Goal: Transaction & Acquisition: Purchase product/service

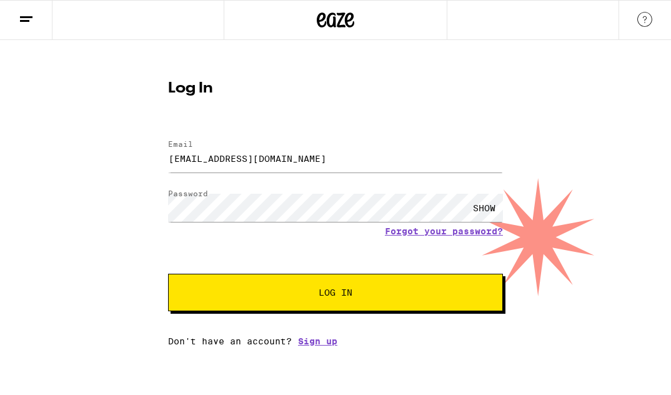
click at [316, 289] on button "Log In" at bounding box center [335, 292] width 335 height 37
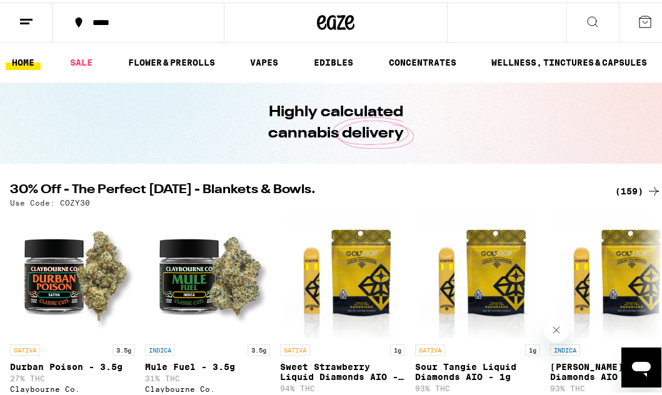
click at [626, 189] on div "(159)" at bounding box center [638, 188] width 46 height 15
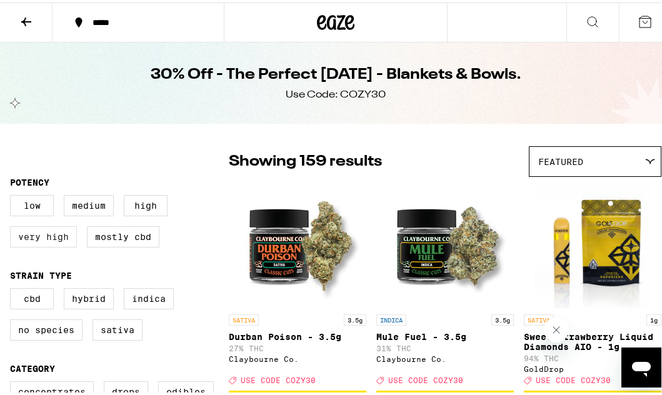
click at [24, 239] on label "Very High" at bounding box center [43, 234] width 67 height 21
click at [13, 195] on input "Very High" at bounding box center [12, 194] width 1 height 1
checkbox input "true"
click at [144, 208] on label "High" at bounding box center [146, 202] width 44 height 21
click at [13, 195] on input "High" at bounding box center [12, 194] width 1 height 1
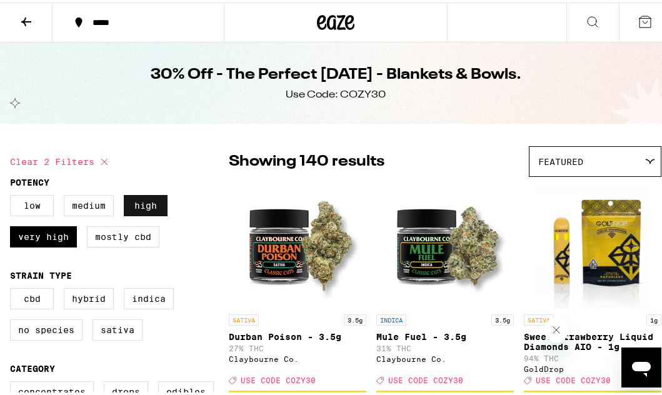
click at [144, 208] on label "High" at bounding box center [146, 202] width 44 height 21
click at [13, 195] on input "High" at bounding box center [12, 194] width 1 height 1
click at [144, 208] on label "High" at bounding box center [146, 202] width 44 height 21
click at [13, 195] on input "High" at bounding box center [12, 194] width 1 height 1
checkbox input "true"
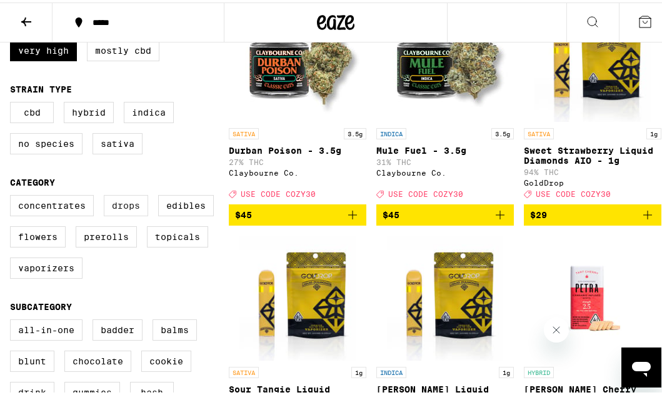
scroll to position [187, 0]
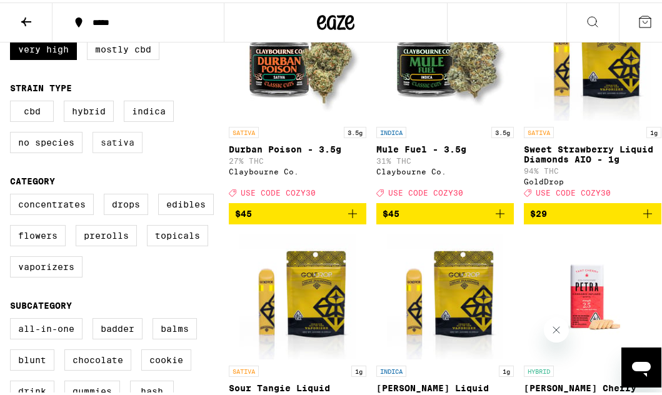
click at [129, 147] on label "Sativa" at bounding box center [117, 139] width 50 height 21
click at [13, 101] on input "Sativa" at bounding box center [12, 100] width 1 height 1
checkbox input "true"
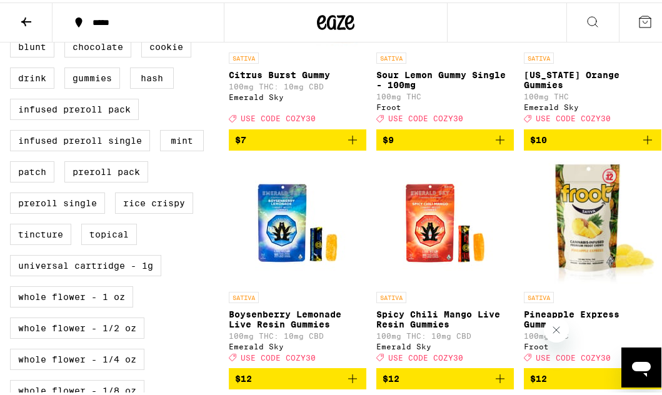
scroll to position [500, 0]
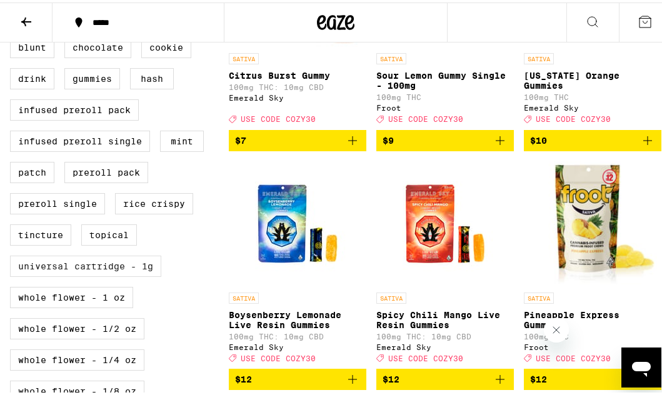
click at [139, 274] on label "Universal Cartridge - 1g" at bounding box center [85, 263] width 151 height 21
click at [13, 6] on input "Universal Cartridge - 1g" at bounding box center [12, 5] width 1 height 1
checkbox input "true"
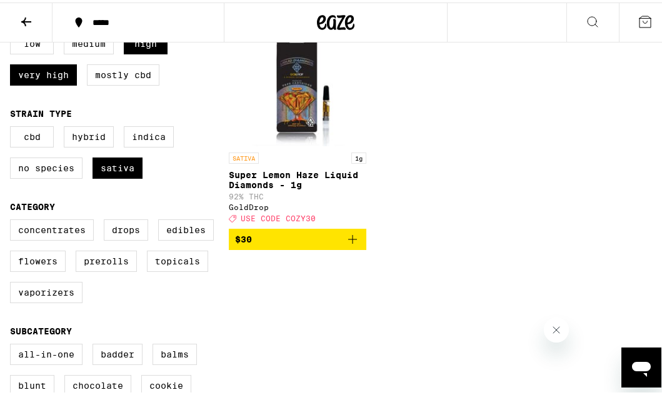
scroll to position [125, 0]
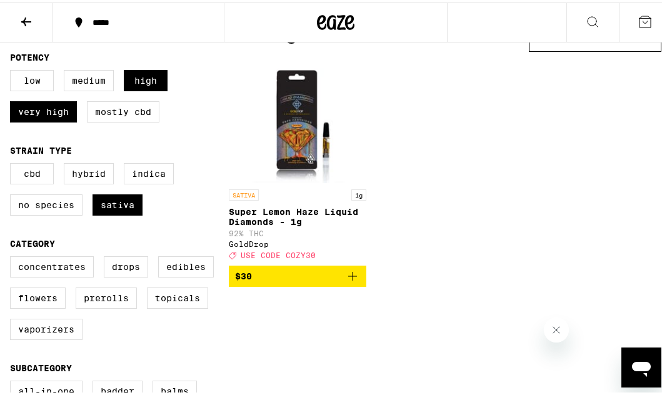
click at [351, 281] on icon "Add to bag" at bounding box center [352, 273] width 15 height 15
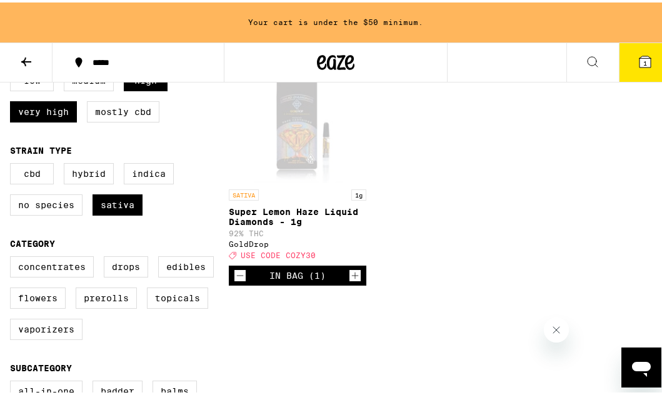
scroll to position [102, 0]
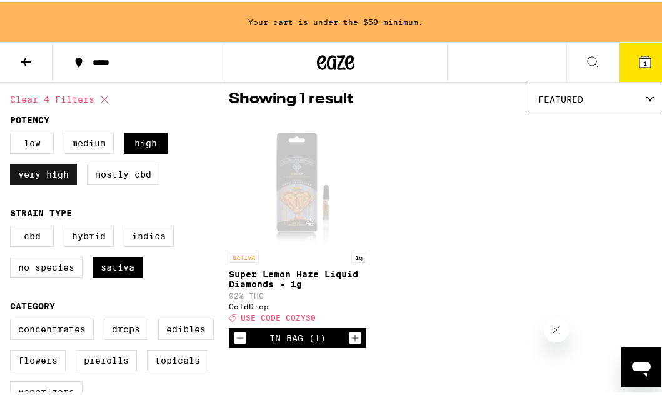
click at [60, 178] on label "Very High" at bounding box center [43, 171] width 67 height 21
click at [13, 132] on input "Very High" at bounding box center [12, 132] width 1 height 1
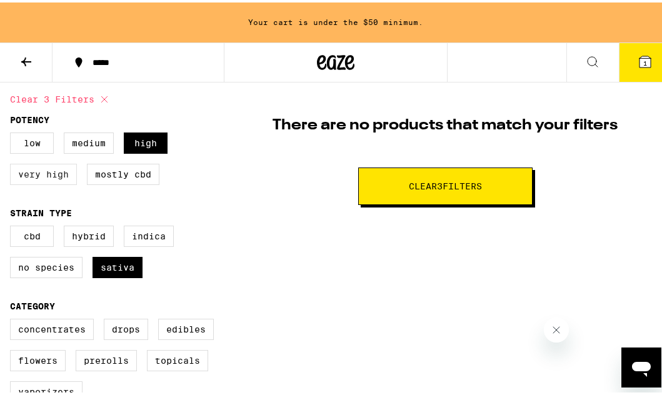
click at [60, 178] on label "Very High" at bounding box center [43, 171] width 67 height 21
click at [13, 132] on input "Very High" at bounding box center [12, 132] width 1 height 1
checkbox input "true"
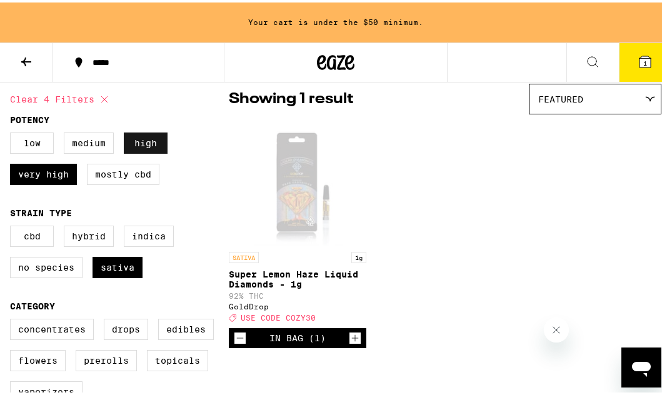
click at [139, 145] on label "High" at bounding box center [146, 140] width 44 height 21
click at [13, 132] on input "High" at bounding box center [12, 132] width 1 height 1
click at [139, 145] on label "High" at bounding box center [146, 140] width 44 height 21
click at [13, 132] on input "High" at bounding box center [12, 132] width 1 height 1
click at [144, 142] on label "High" at bounding box center [146, 140] width 44 height 21
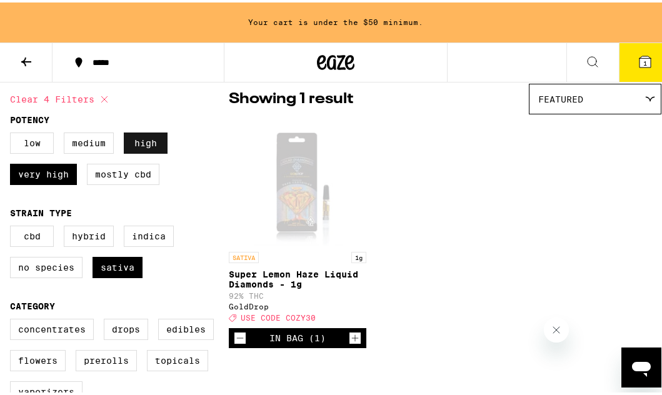
click at [13, 132] on input "High" at bounding box center [12, 132] width 1 height 1
checkbox input "false"
click at [65, 170] on label "Very High" at bounding box center [43, 171] width 67 height 21
click at [13, 132] on input "Very High" at bounding box center [12, 132] width 1 height 1
checkbox input "false"
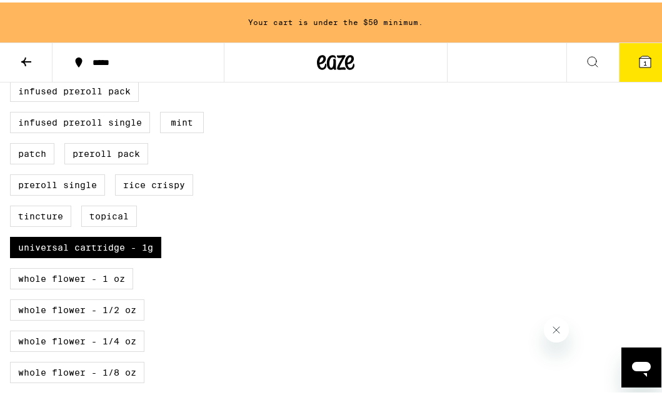
scroll to position [602, 0]
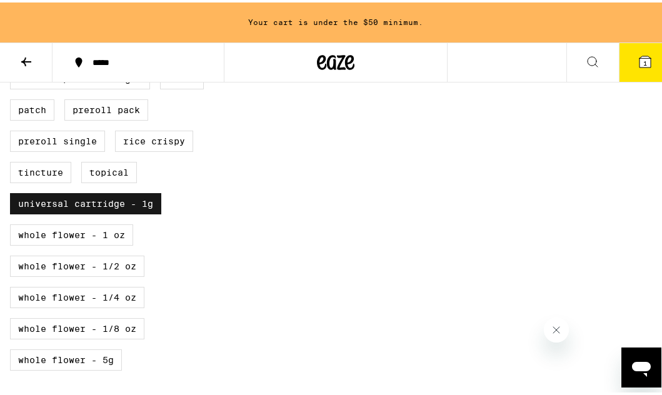
click at [137, 212] on label "Universal Cartridge - 1g" at bounding box center [85, 201] width 151 height 21
checkbox input "false"
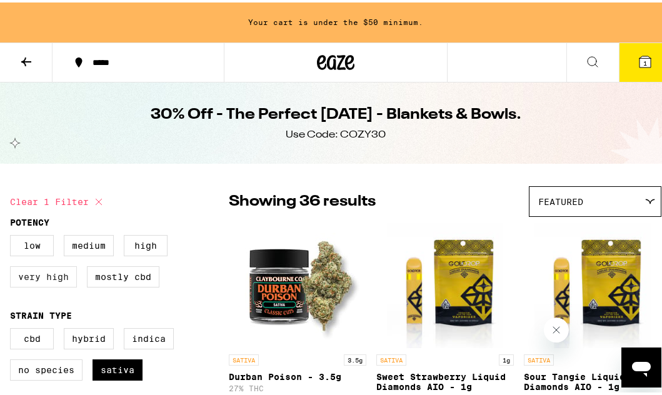
click at [51, 275] on label "Very High" at bounding box center [43, 274] width 67 height 21
click at [13, 235] on input "Very High" at bounding box center [12, 234] width 1 height 1
checkbox input "true"
click at [141, 241] on label "High" at bounding box center [146, 242] width 44 height 21
click at [13, 235] on input "High" at bounding box center [12, 234] width 1 height 1
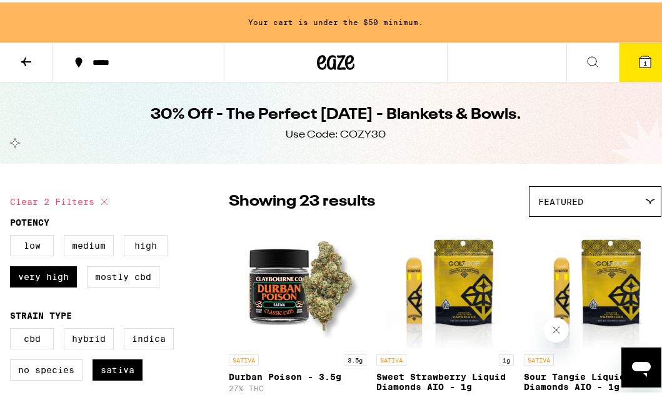
checkbox input "true"
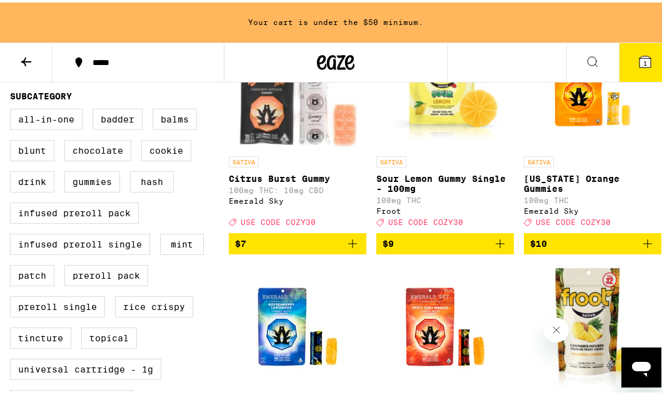
scroll to position [437, 0]
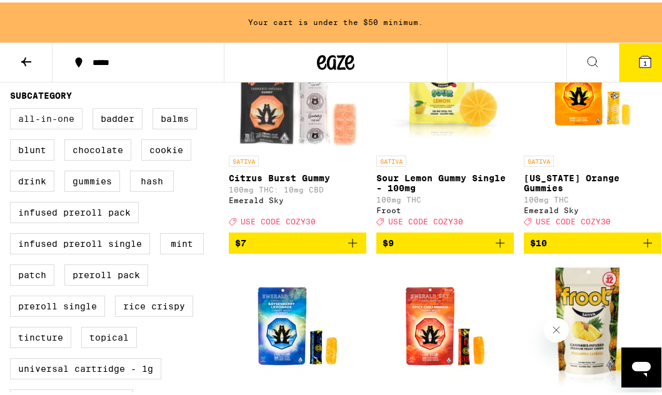
click at [32, 127] on label "All-In-One" at bounding box center [46, 116] width 72 height 21
click at [13, 108] on input "All-In-One" at bounding box center [12, 107] width 1 height 1
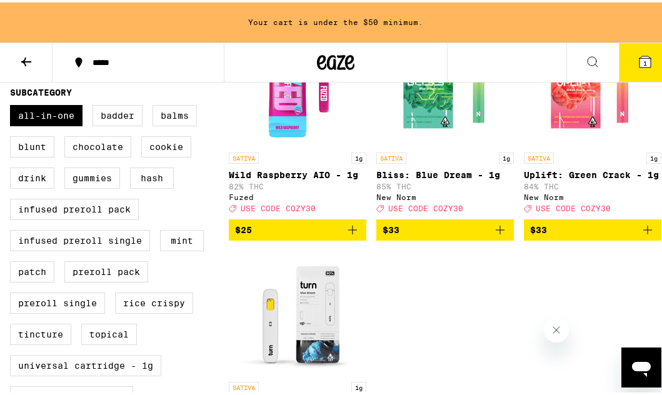
scroll to position [437, 0]
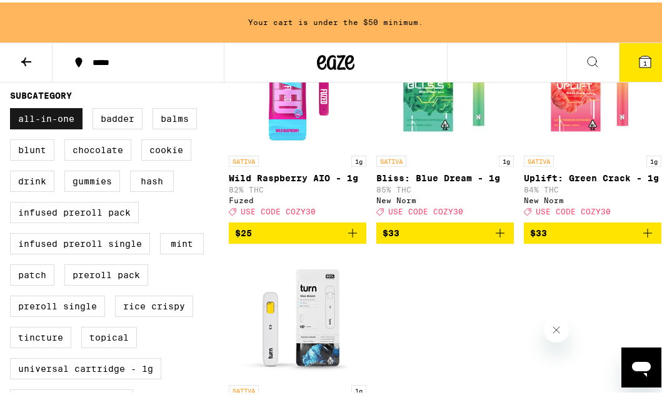
click at [49, 127] on label "All-In-One" at bounding box center [46, 116] width 72 height 21
click at [13, 108] on input "All-In-One" at bounding box center [12, 107] width 1 height 1
checkbox input "false"
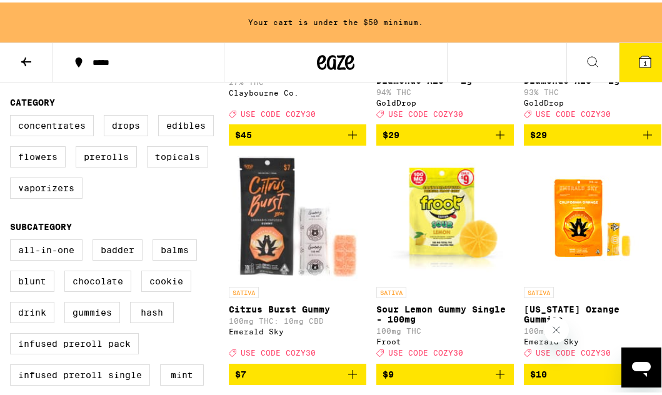
scroll to position [312, 0]
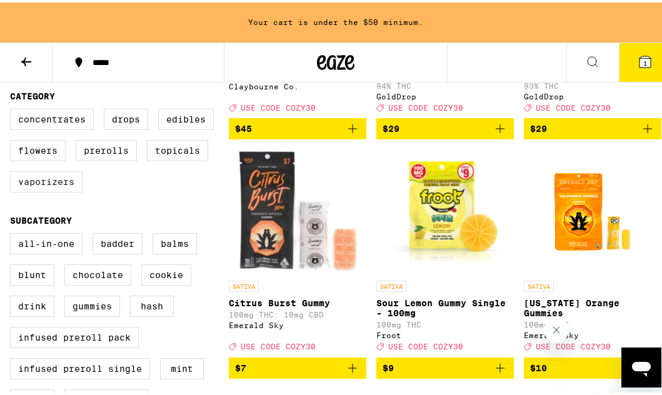
click at [67, 190] on label "Vaporizers" at bounding box center [46, 179] width 72 height 21
click at [13, 109] on input "Vaporizers" at bounding box center [12, 108] width 1 height 1
checkbox input "true"
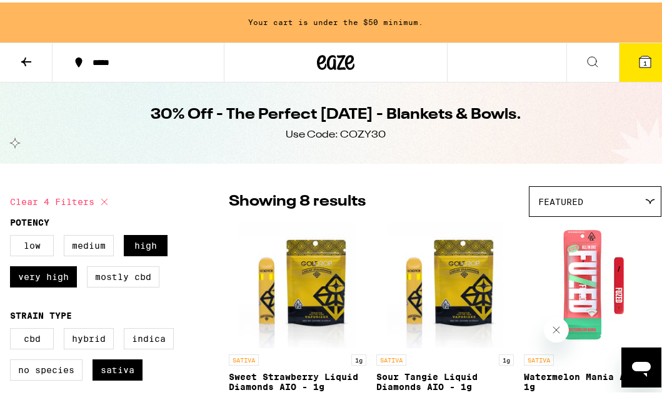
click at [34, 59] on button at bounding box center [26, 60] width 52 height 39
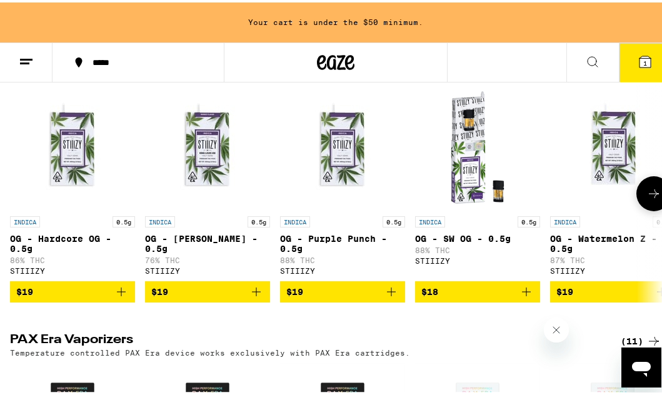
scroll to position [2500, 0]
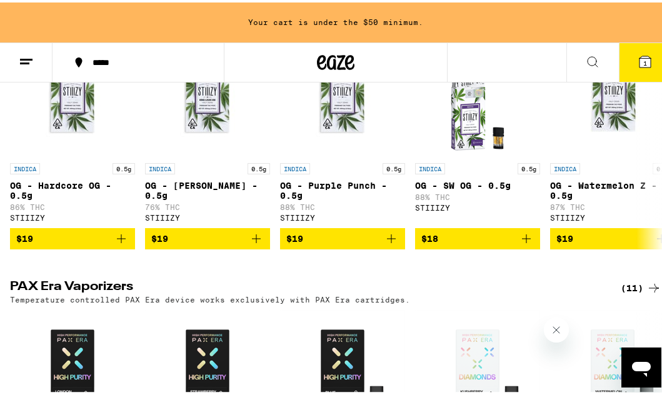
click at [621, 15] on div "(43)" at bounding box center [641, 7] width 41 height 15
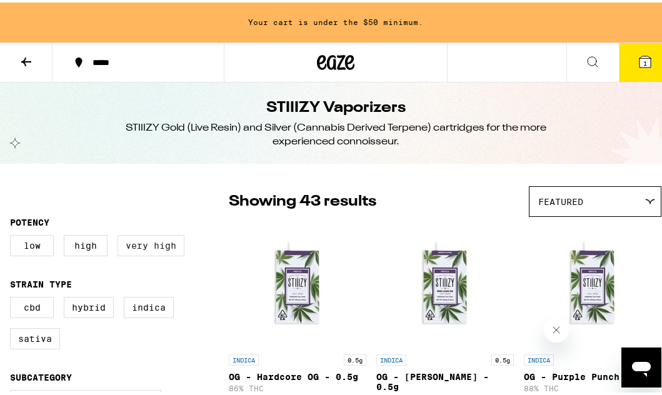
click at [156, 249] on label "Very High" at bounding box center [150, 242] width 67 height 21
click at [13, 235] on input "Very High" at bounding box center [12, 234] width 1 height 1
checkbox input "true"
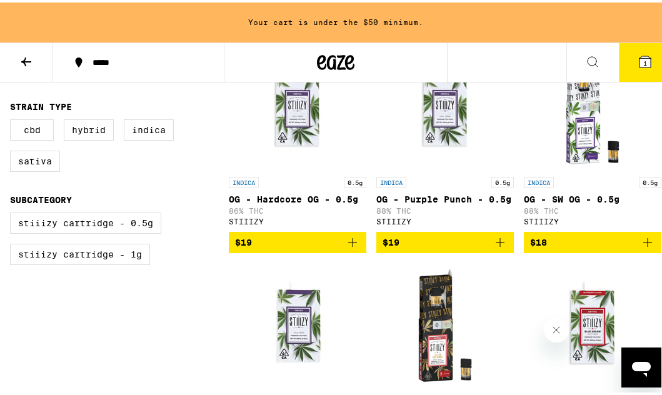
scroll to position [187, 0]
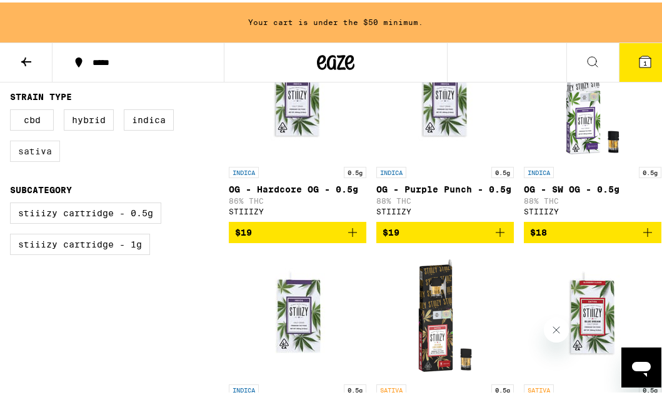
click at [55, 159] on label "Sativa" at bounding box center [35, 148] width 50 height 21
click at [13, 109] on input "Sativa" at bounding box center [12, 109] width 1 height 1
checkbox input "true"
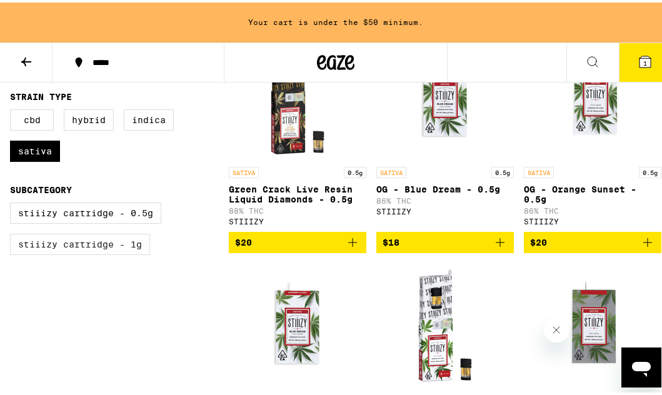
click at [129, 252] on label "STIIIZY Cartridge - 1g" at bounding box center [80, 241] width 140 height 21
click at [13, 202] on input "STIIIZY Cartridge - 1g" at bounding box center [12, 202] width 1 height 1
checkbox input "true"
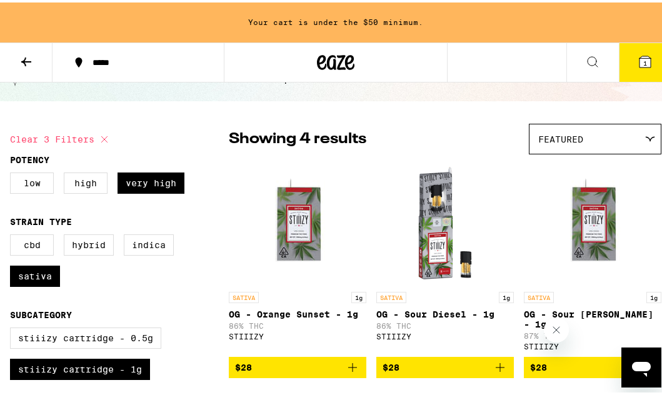
scroll to position [125, 0]
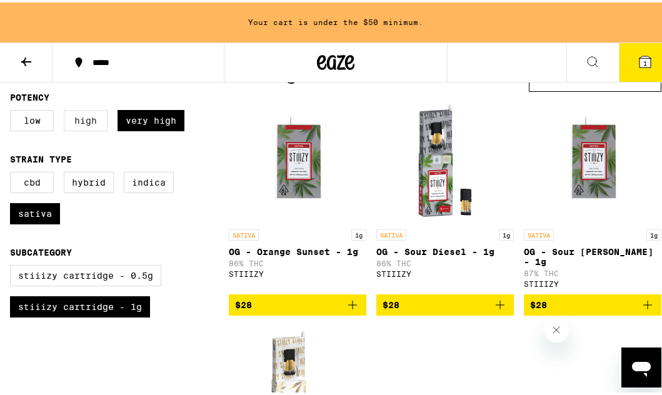
click at [79, 122] on label "High" at bounding box center [86, 117] width 44 height 21
click at [13, 110] on input "High" at bounding box center [12, 109] width 1 height 1
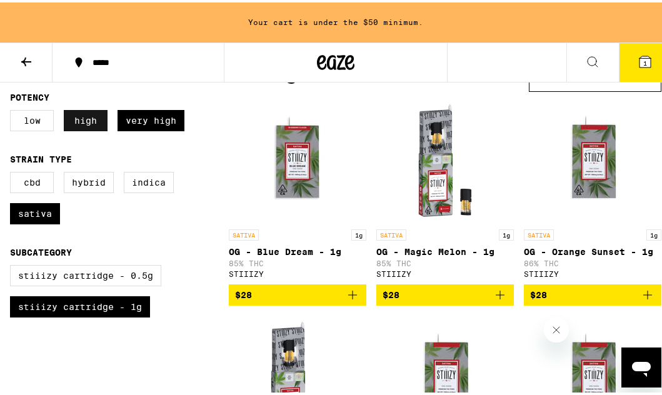
click at [79, 122] on label "High" at bounding box center [86, 117] width 44 height 21
click at [13, 110] on input "High" at bounding box center [12, 109] width 1 height 1
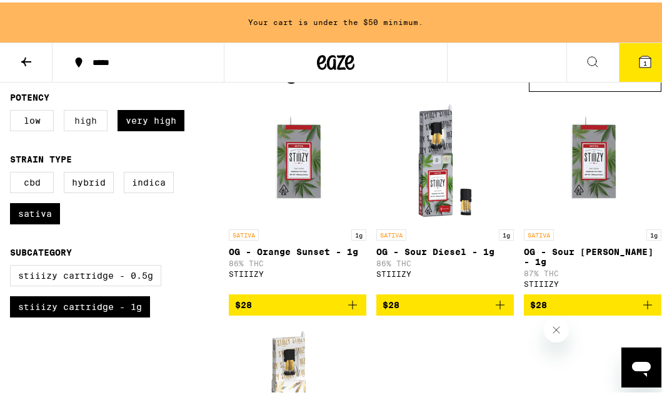
click at [79, 122] on label "High" at bounding box center [86, 117] width 44 height 21
click at [13, 110] on input "High" at bounding box center [12, 109] width 1 height 1
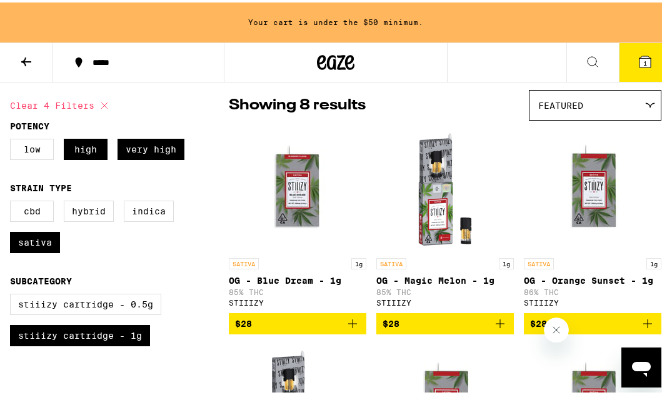
scroll to position [62, 0]
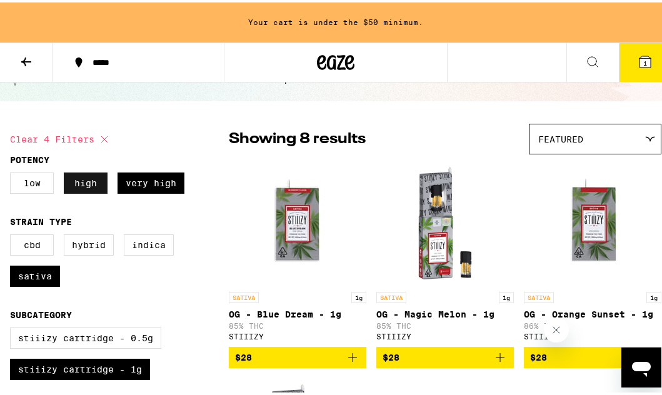
click at [85, 180] on label "High" at bounding box center [86, 180] width 44 height 21
click at [13, 172] on input "High" at bounding box center [12, 172] width 1 height 1
checkbox input "false"
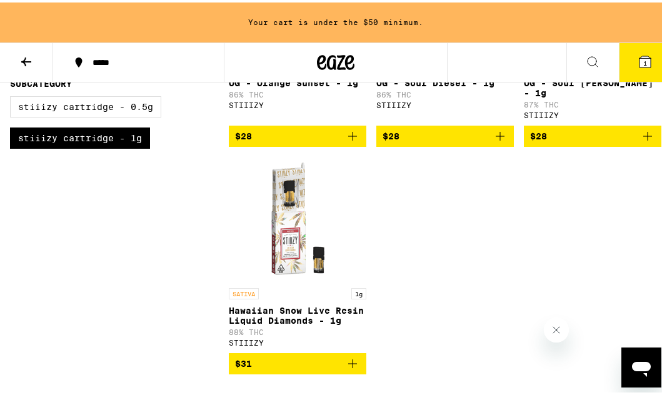
scroll to position [312, 0]
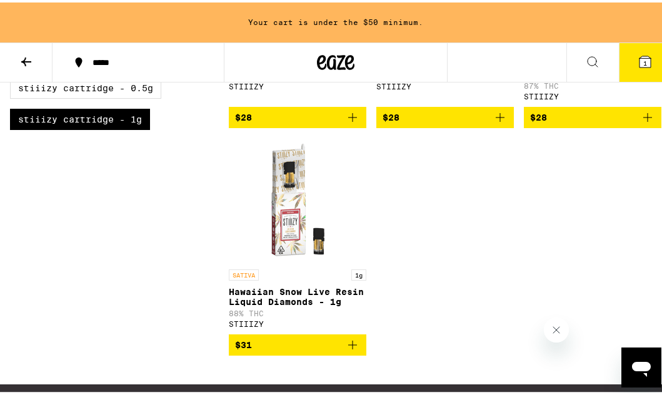
click at [348, 341] on icon "Add to bag" at bounding box center [352, 342] width 15 height 15
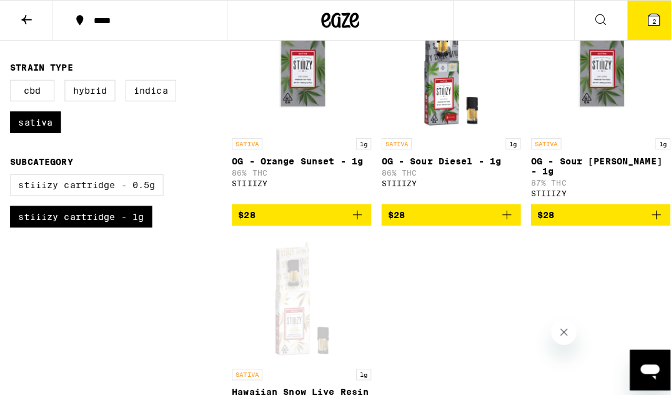
scroll to position [85, 0]
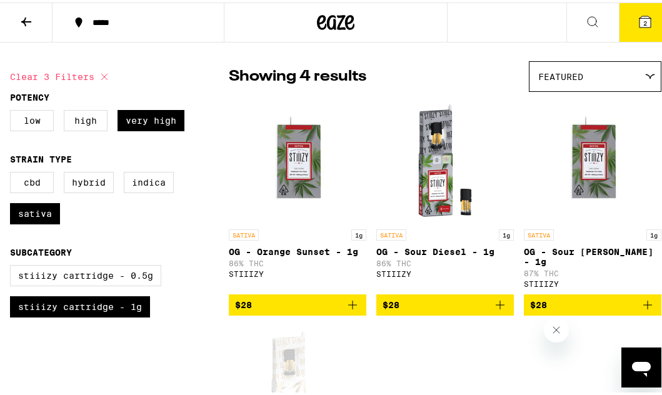
click at [643, 17] on span "2" at bounding box center [645, 20] width 4 height 7
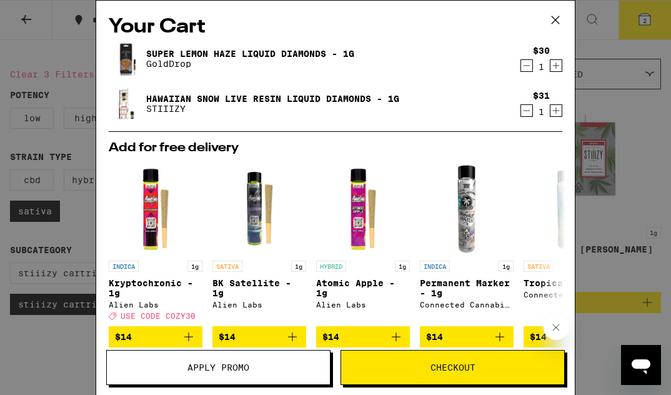
click at [27, 18] on div "Your Cart Super Lemon Haze Liquid Diamonds - 1g GoldDrop $30 1 Hawaiian Snow Li…" at bounding box center [335, 197] width 671 height 395
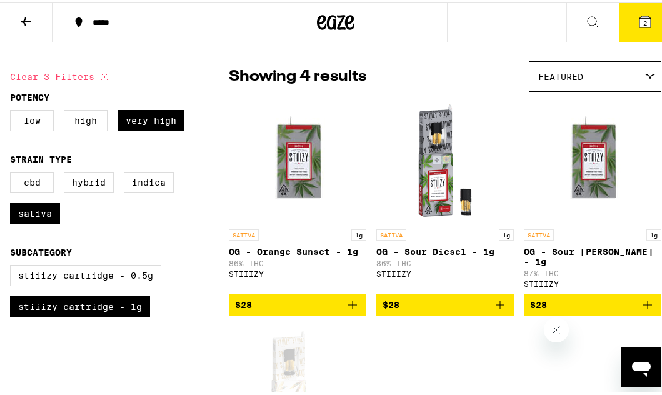
click at [32, 19] on icon at bounding box center [26, 19] width 15 height 15
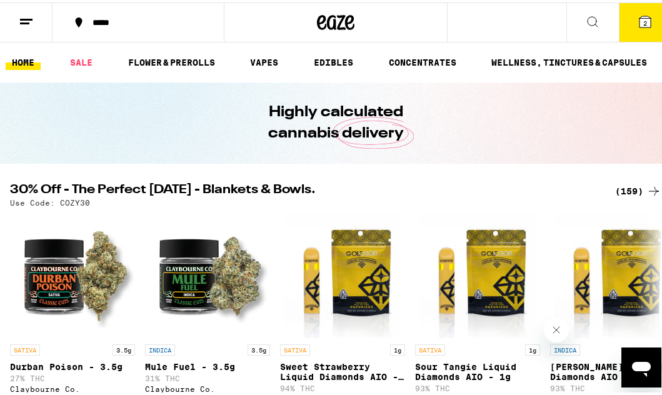
click at [639, 15] on icon at bounding box center [644, 19] width 11 height 11
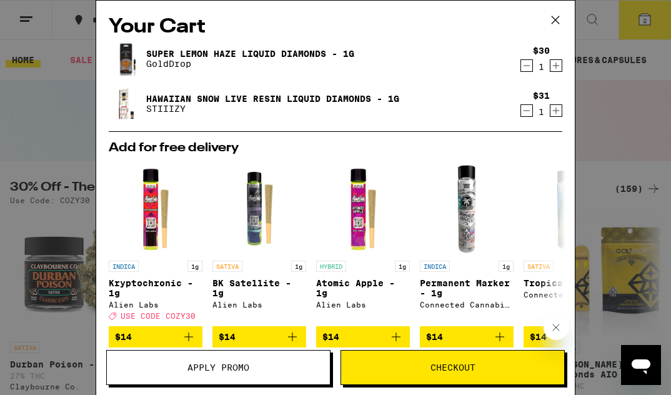
click at [233, 367] on span "Apply Promo" at bounding box center [218, 367] width 62 height 9
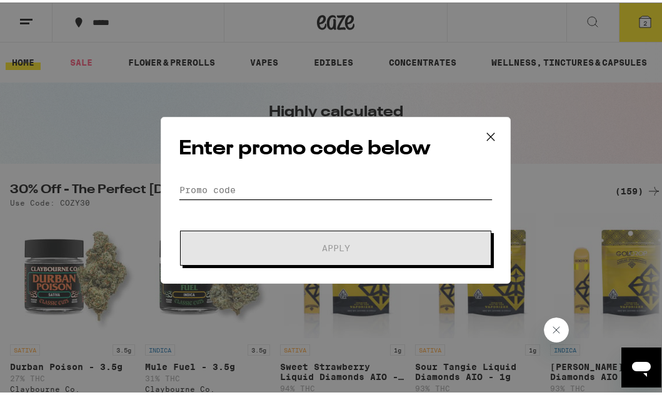
click at [275, 190] on input "Promo Code" at bounding box center [336, 187] width 314 height 19
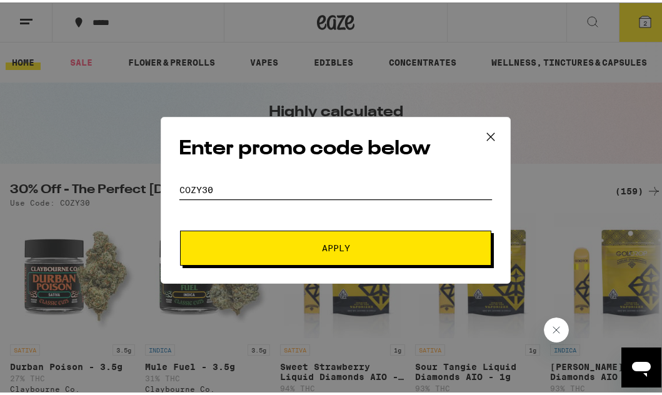
type input "COZY30"
click at [180, 228] on button "Apply" at bounding box center [335, 245] width 311 height 35
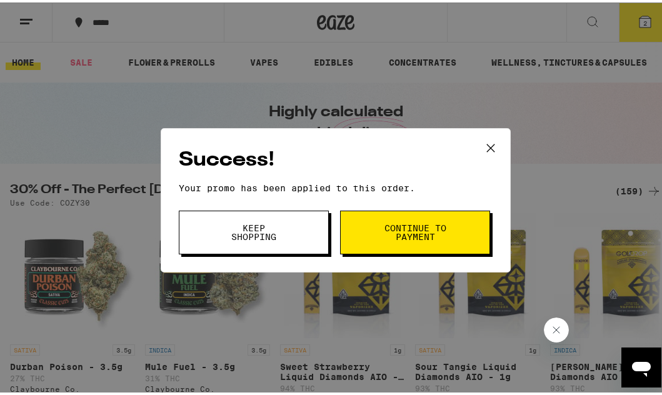
click at [276, 226] on span "Keep Shopping" at bounding box center [254, 229] width 64 height 17
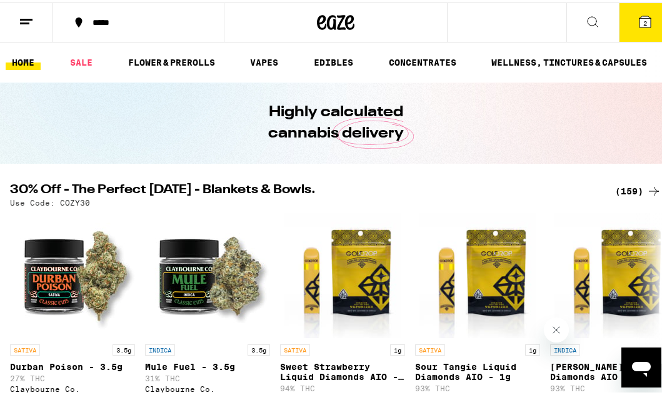
click at [639, 14] on icon at bounding box center [644, 19] width 11 height 11
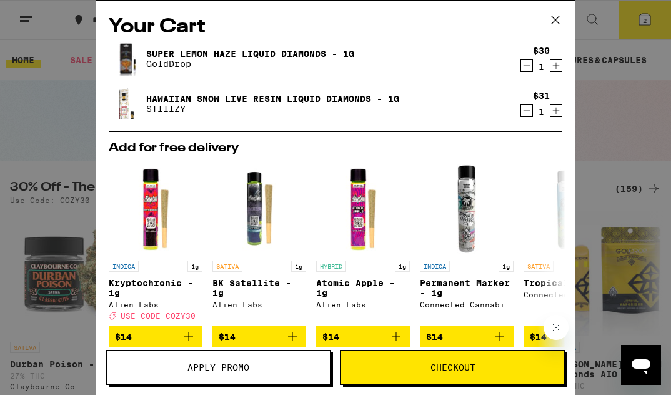
click at [551, 66] on icon "Increment" at bounding box center [556, 65] width 11 height 15
click at [551, 63] on icon "Increment" at bounding box center [556, 65] width 11 height 15
click at [551, 112] on icon "Increment" at bounding box center [556, 110] width 11 height 15
click at [521, 71] on icon "Decrement" at bounding box center [526, 65] width 11 height 15
click at [553, 67] on icon "Increment" at bounding box center [556, 65] width 7 height 7
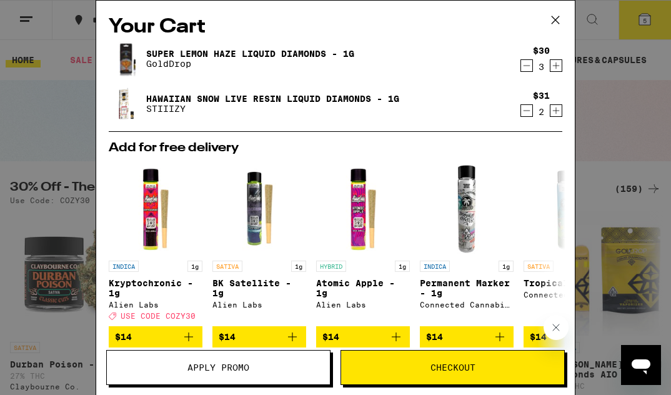
click at [553, 112] on icon "Increment" at bounding box center [556, 110] width 7 height 7
click at [521, 111] on icon "Decrement" at bounding box center [526, 110] width 11 height 15
click at [521, 65] on icon "Decrement" at bounding box center [526, 65] width 11 height 15
click at [551, 62] on icon "Increment" at bounding box center [556, 65] width 11 height 15
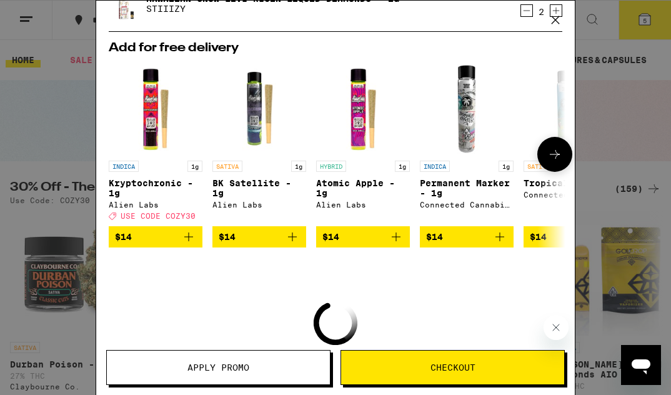
scroll to position [217, 0]
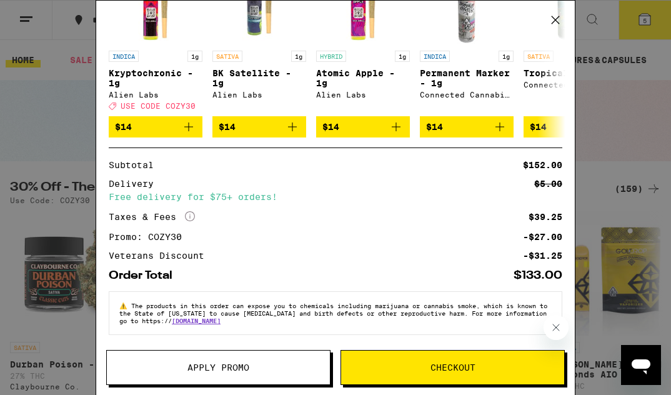
click at [434, 367] on span "Checkout" at bounding box center [453, 367] width 45 height 9
click at [443, 363] on span "Checkout" at bounding box center [453, 367] width 45 height 9
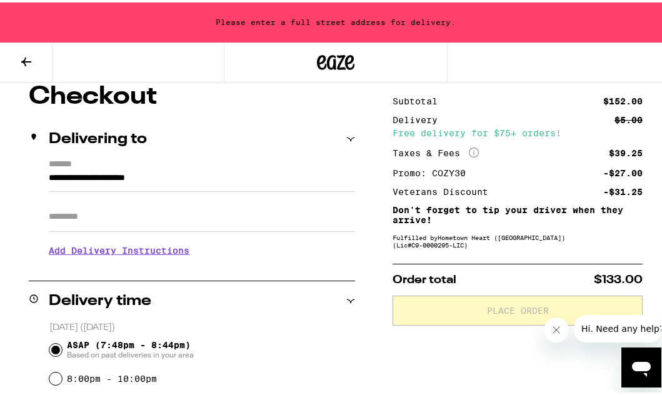
scroll to position [102, 0]
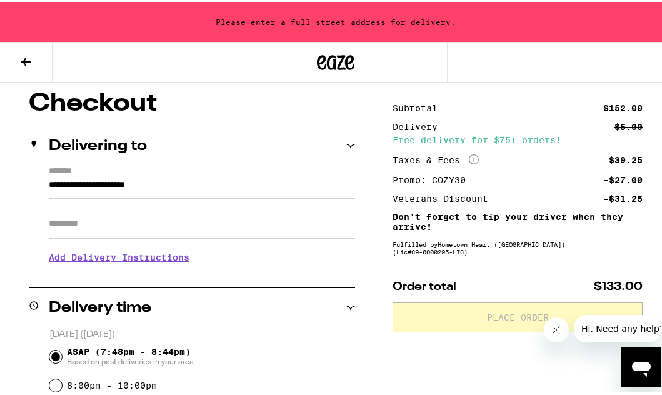
click at [49, 182] on input "**********" at bounding box center [202, 185] width 306 height 21
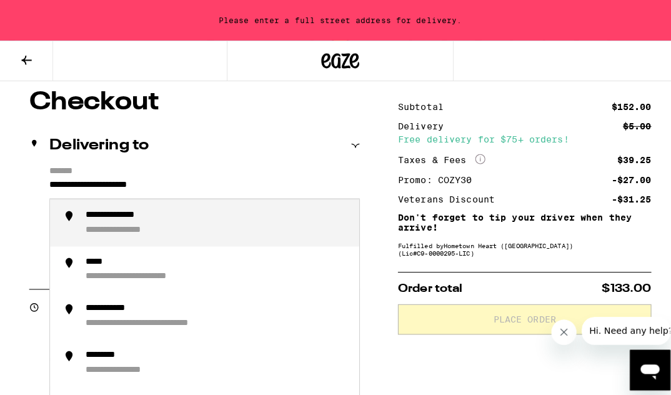
scroll to position [0, 0]
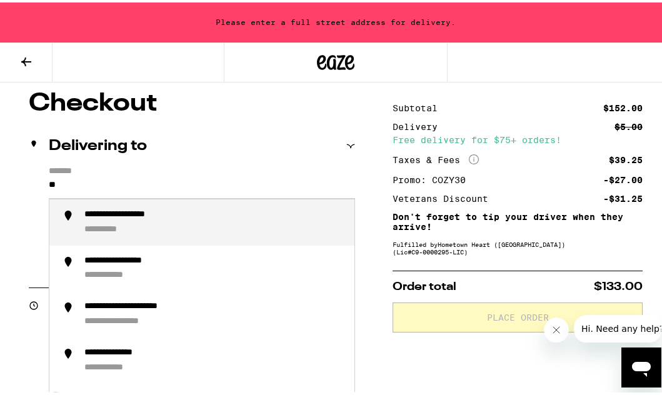
type input "*"
click at [147, 218] on div "**********" at bounding box center [146, 212] width 124 height 11
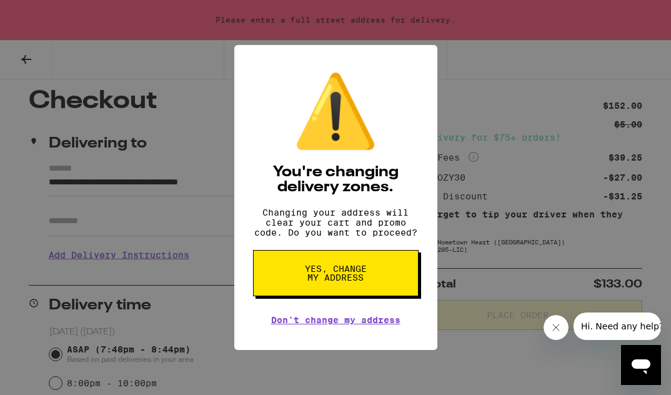
click at [306, 277] on span "Yes, change my address" at bounding box center [336, 272] width 64 height 17
type input "**********"
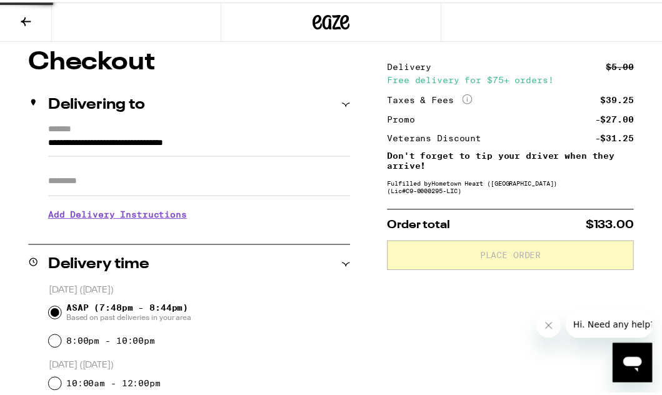
scroll to position [62, 0]
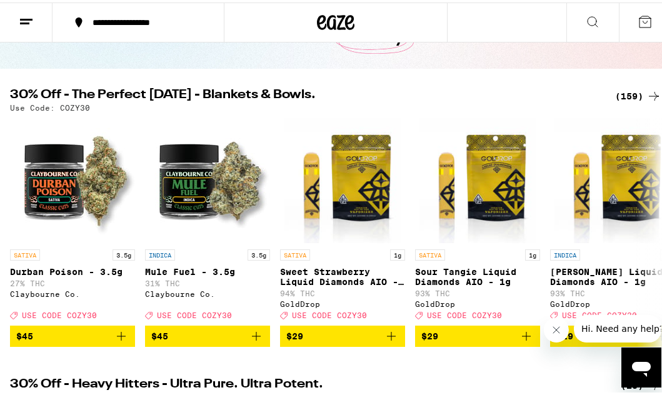
scroll to position [62, 0]
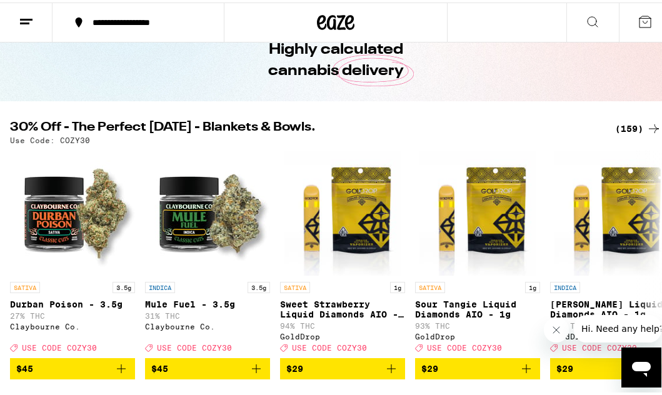
click at [622, 124] on div "(159)" at bounding box center [638, 126] width 46 height 15
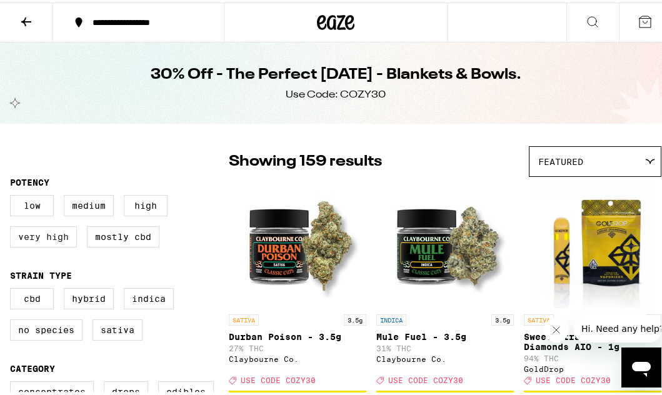
click at [47, 239] on label "Very High" at bounding box center [43, 234] width 67 height 21
click at [13, 195] on input "Very High" at bounding box center [12, 194] width 1 height 1
checkbox input "true"
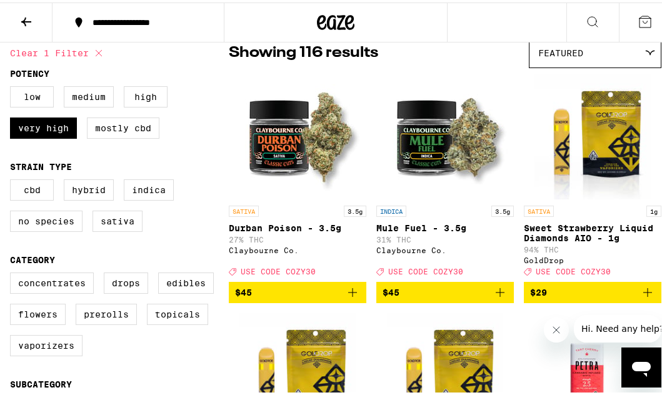
scroll to position [125, 0]
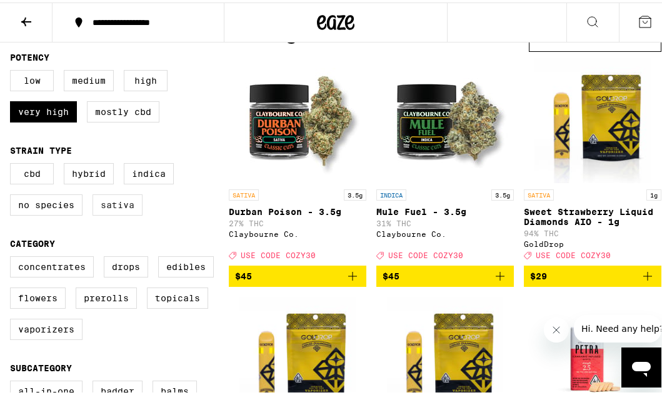
click at [116, 210] on label "Sativa" at bounding box center [117, 202] width 50 height 21
click at [13, 163] on input "Sativa" at bounding box center [12, 162] width 1 height 1
checkbox input "true"
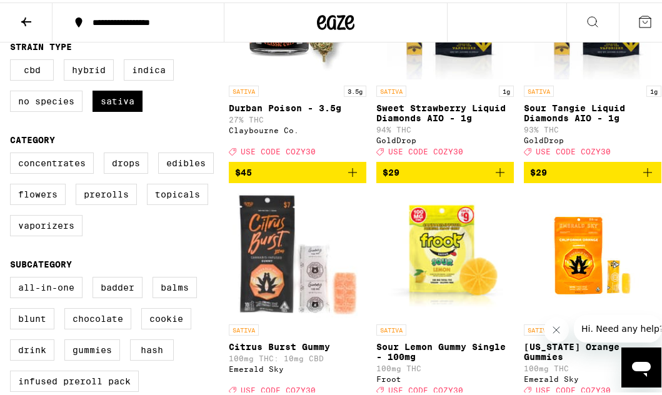
scroll to position [250, 0]
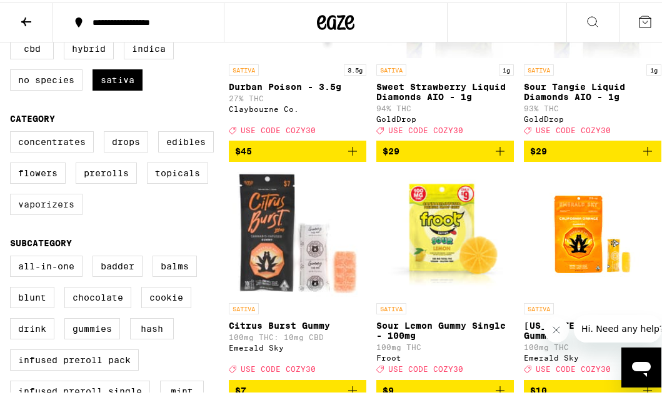
click at [69, 212] on label "Vaporizers" at bounding box center [46, 201] width 72 height 21
click at [13, 131] on input "Vaporizers" at bounding box center [12, 131] width 1 height 1
checkbox input "true"
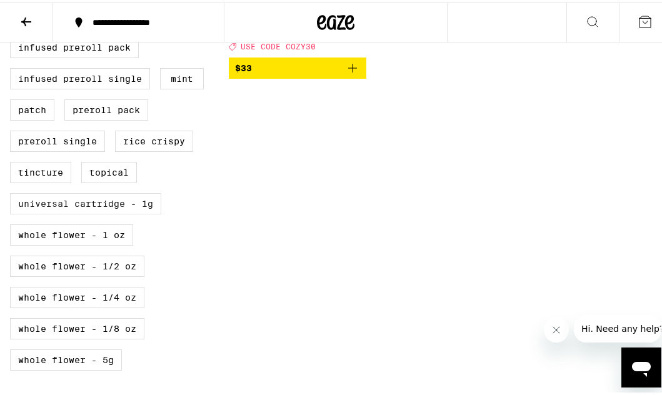
click at [134, 212] on label "Universal Cartridge - 1g" at bounding box center [85, 201] width 151 height 21
checkbox input "true"
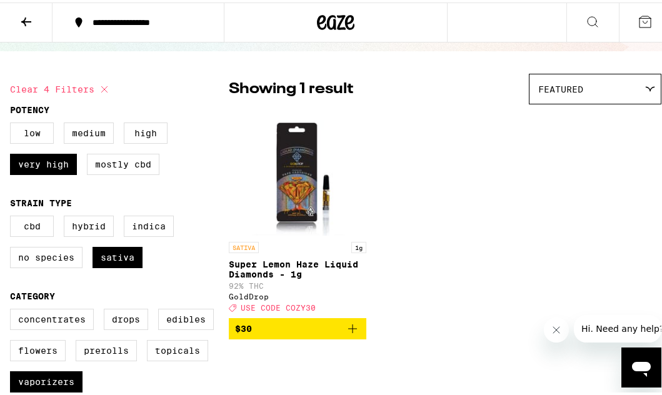
scroll to position [72, 0]
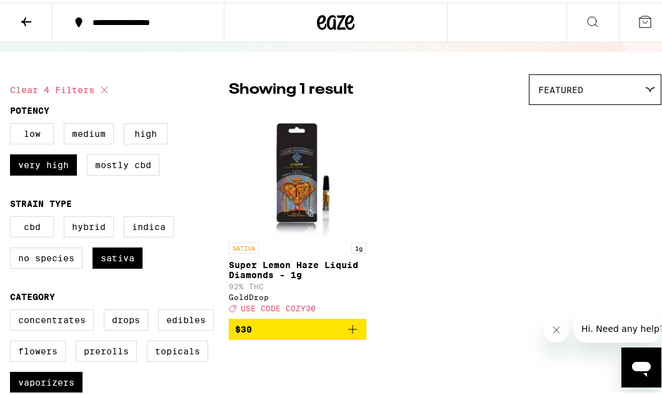
click at [344, 316] on link "SATIVA 1g Super Lemon Haze Liquid Diamonds - 1g 92% THC GoldDrop Deal Created w…" at bounding box center [297, 212] width 137 height 207
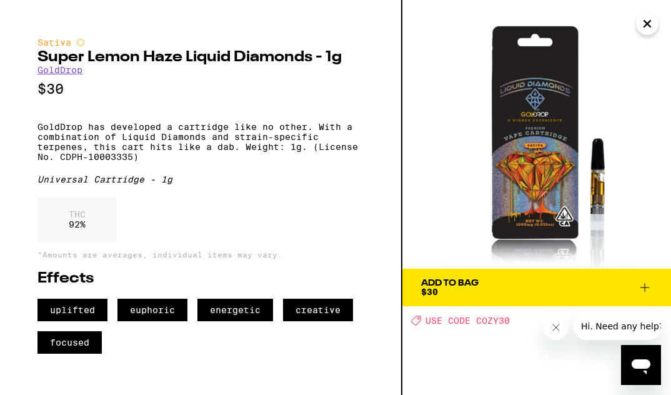
click at [641, 22] on icon "Close" at bounding box center [647, 23] width 15 height 19
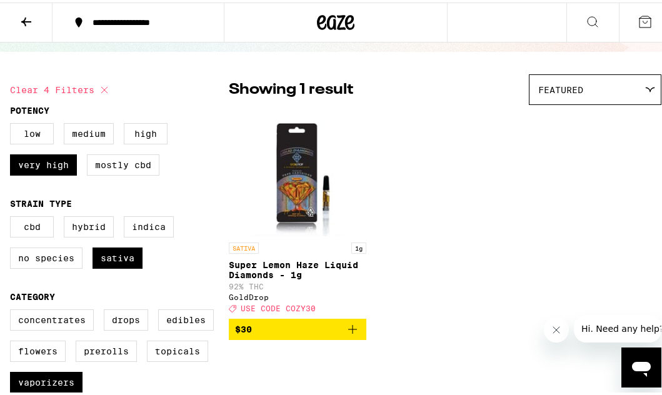
click at [348, 334] on icon "Add to bag" at bounding box center [352, 326] width 15 height 15
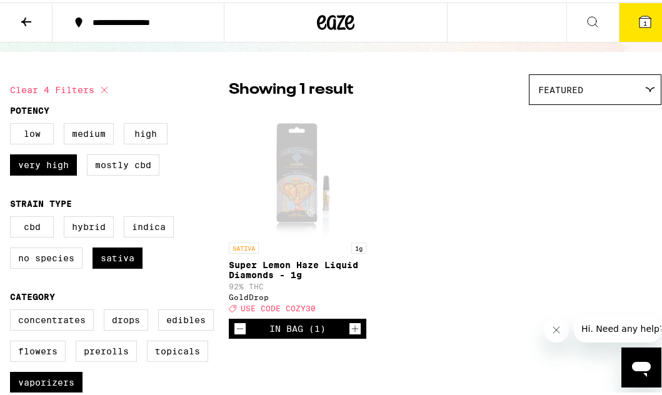
scroll to position [112, 0]
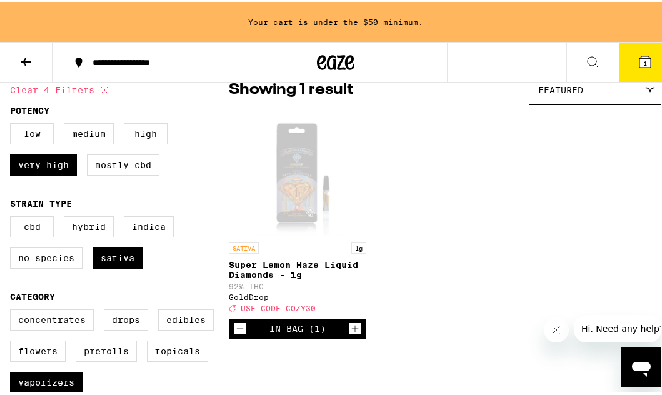
click at [352, 334] on icon "Increment" at bounding box center [354, 326] width 11 height 15
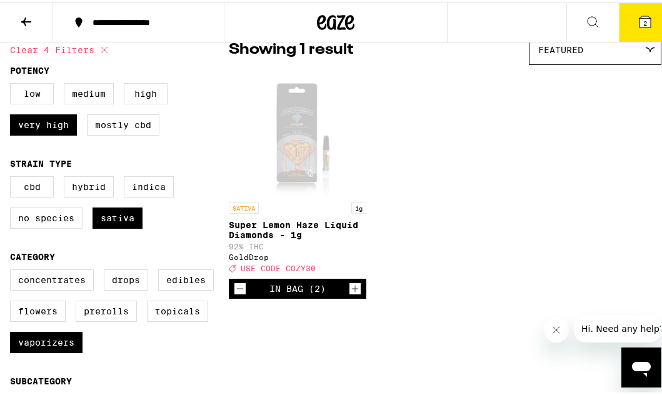
scroll to position [72, 0]
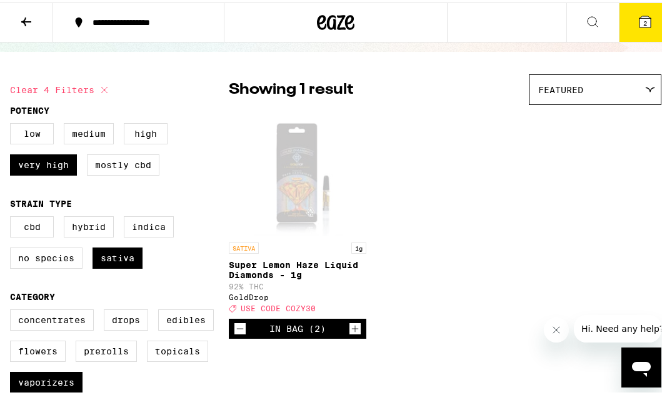
click at [352, 334] on icon "Increment" at bounding box center [354, 326] width 11 height 15
click at [27, 19] on icon at bounding box center [26, 19] width 10 height 9
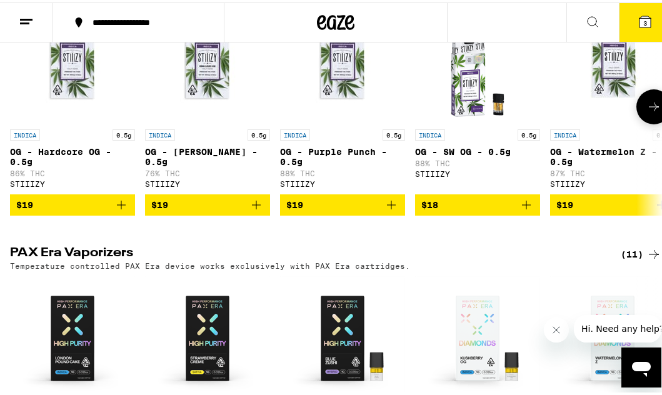
scroll to position [2687, 0]
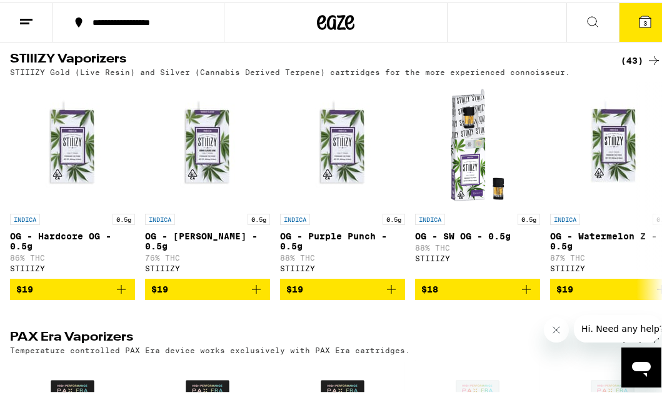
click at [621, 66] on div "(43)" at bounding box center [641, 58] width 41 height 15
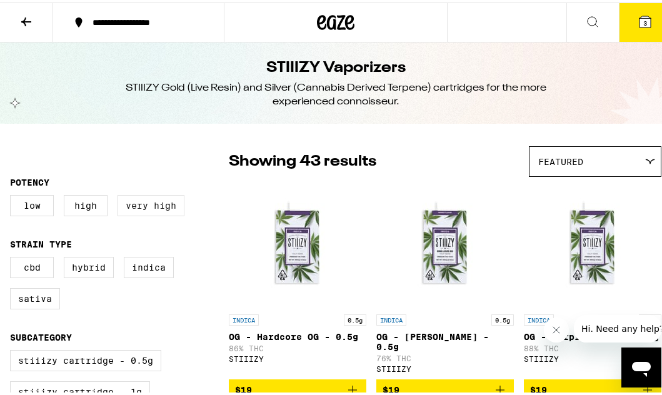
click at [152, 205] on label "Very High" at bounding box center [150, 202] width 67 height 21
click at [13, 195] on input "Very High" at bounding box center [12, 194] width 1 height 1
checkbox input "true"
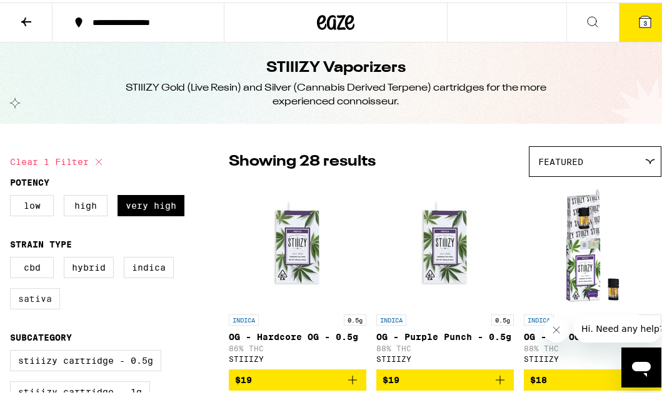
click at [52, 302] on label "Sativa" at bounding box center [35, 296] width 50 height 21
click at [13, 257] on input "Sativa" at bounding box center [12, 256] width 1 height 1
checkbox input "true"
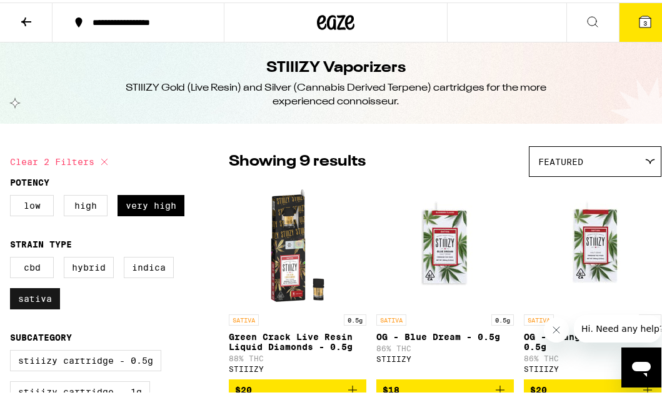
checkbox input "false"
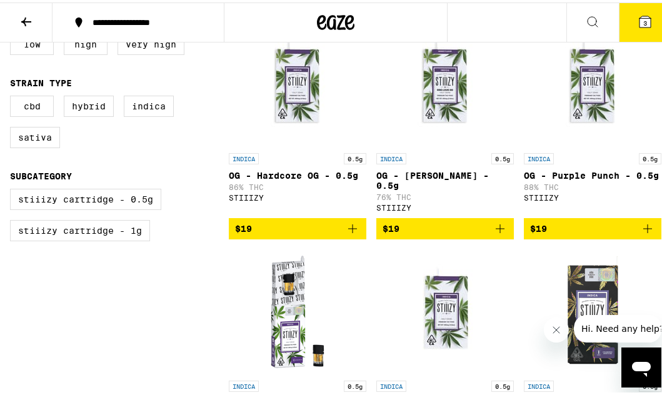
scroll to position [250, 0]
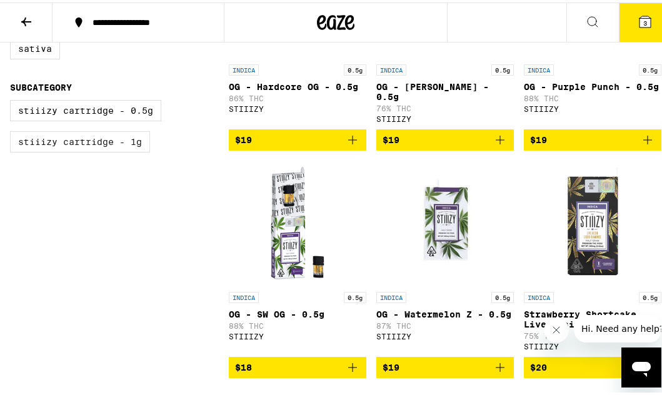
click at [112, 150] on label "STIIIZY Cartridge - 1g" at bounding box center [80, 139] width 140 height 21
click at [13, 100] on input "STIIIZY Cartridge - 1g" at bounding box center [12, 99] width 1 height 1
checkbox input "true"
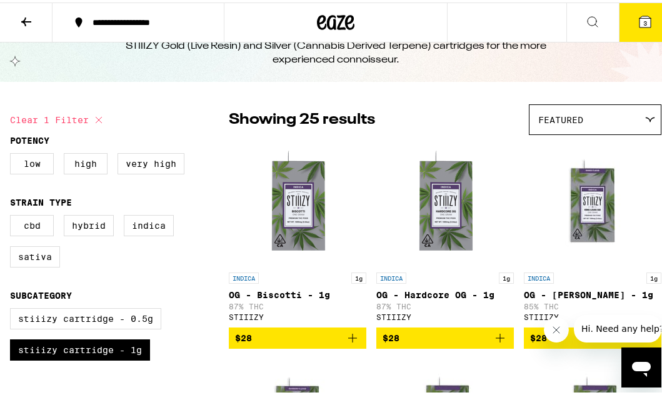
scroll to position [62, 0]
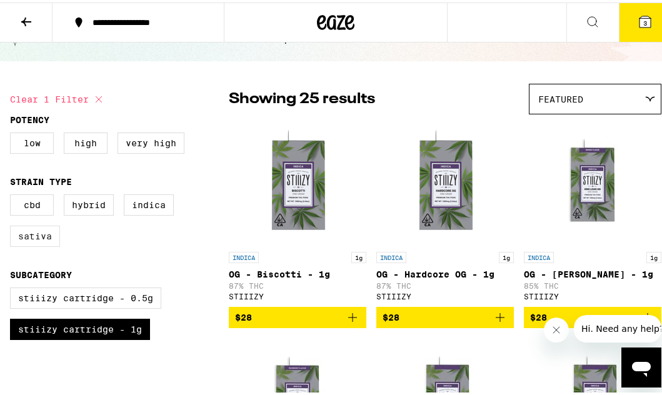
click at [51, 237] on label "Sativa" at bounding box center [35, 233] width 50 height 21
click at [13, 194] on input "Sativa" at bounding box center [12, 194] width 1 height 1
checkbox input "true"
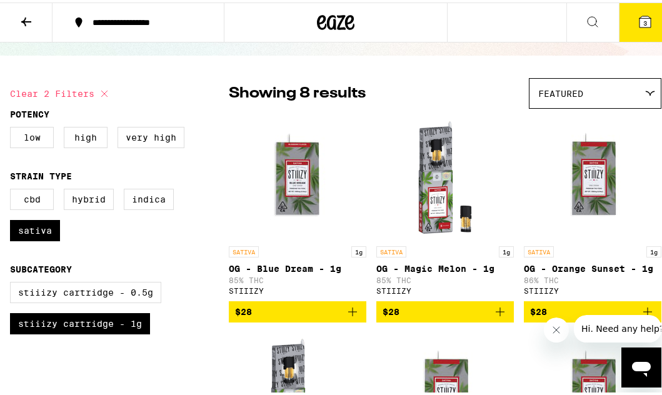
scroll to position [62, 0]
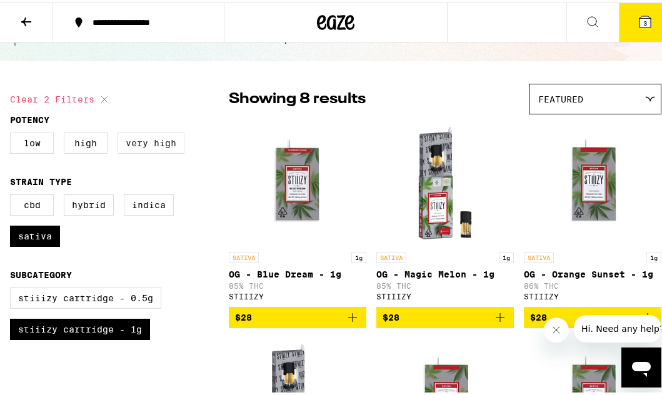
click at [167, 137] on label "Very High" at bounding box center [150, 140] width 67 height 21
click at [13, 132] on input "Very High" at bounding box center [12, 132] width 1 height 1
checkbox input "true"
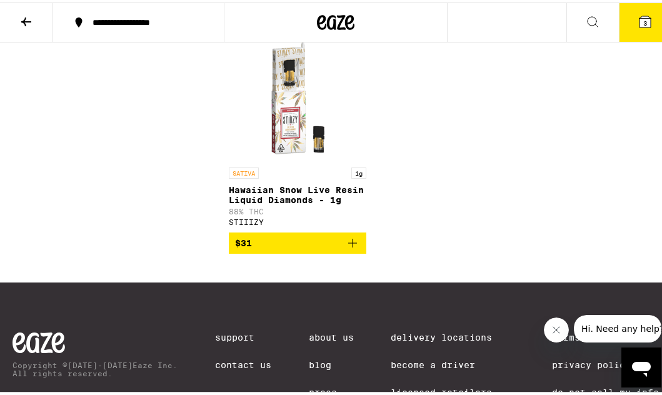
scroll to position [375, 0]
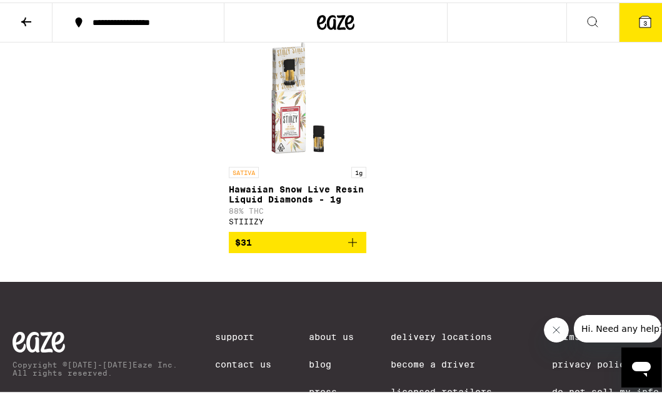
click at [352, 239] on icon "Add to bag" at bounding box center [352, 239] width 15 height 15
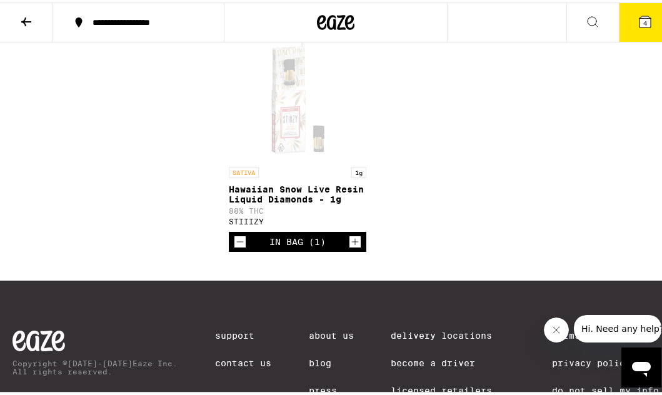
click at [352, 244] on icon "Increment" at bounding box center [354, 239] width 11 height 15
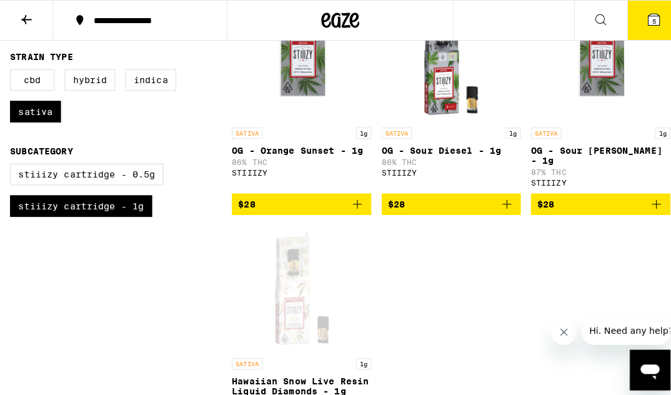
scroll to position [0, 0]
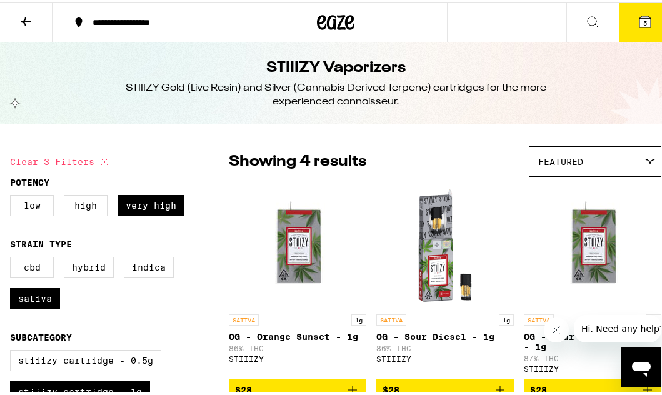
click at [639, 17] on icon at bounding box center [644, 19] width 11 height 11
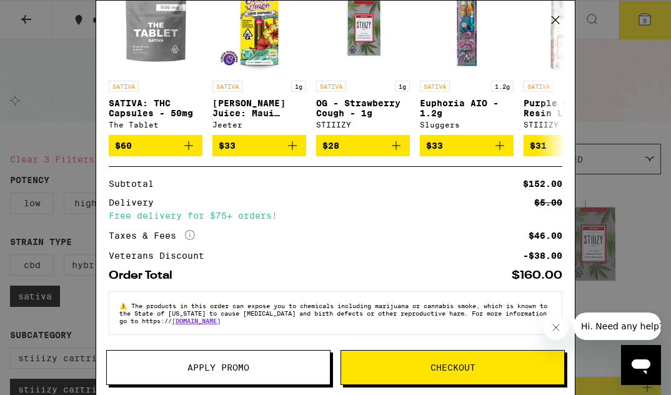
scroll to position [187, 0]
click at [217, 367] on span "Apply Promo" at bounding box center [218, 367] width 62 height 9
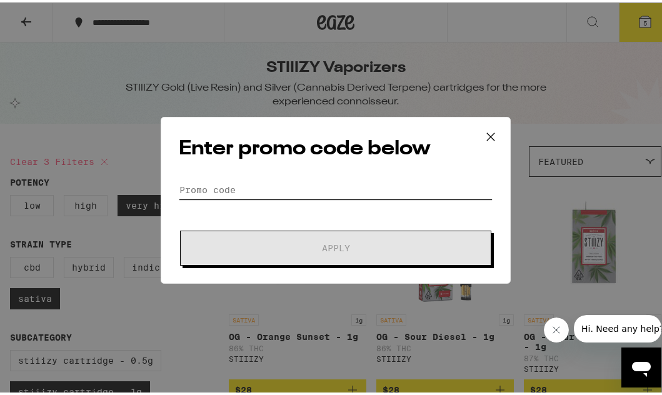
click at [243, 187] on input "Promo Code" at bounding box center [336, 187] width 314 height 19
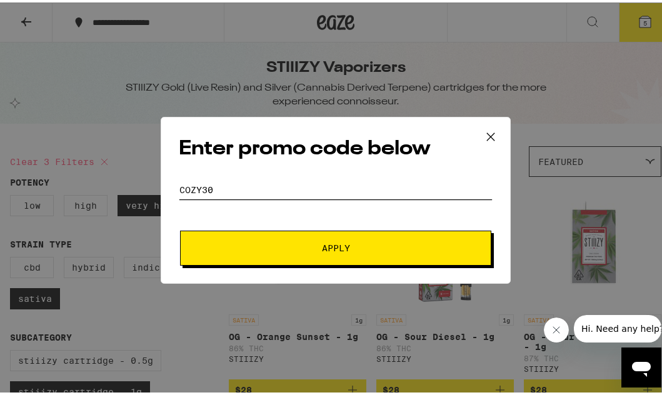
type input "COZY30"
click at [180, 228] on button "Apply" at bounding box center [335, 245] width 311 height 35
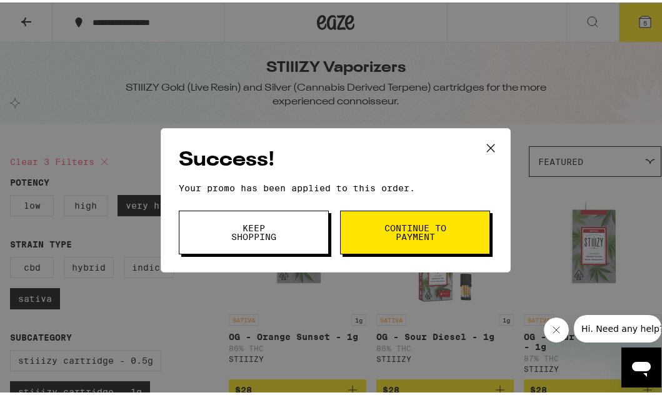
click at [251, 229] on span "Keep Shopping" at bounding box center [254, 229] width 64 height 17
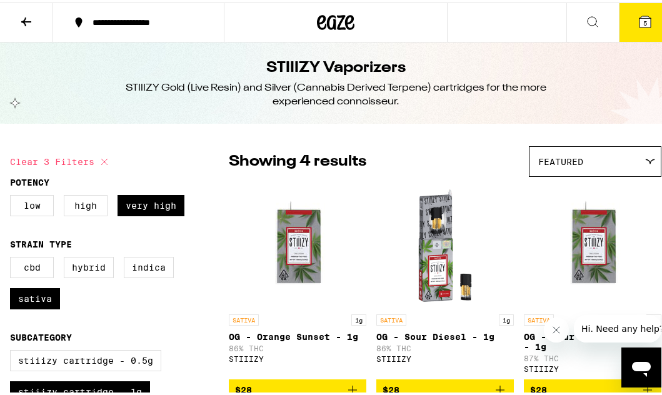
click at [643, 17] on span "5" at bounding box center [645, 20] width 4 height 7
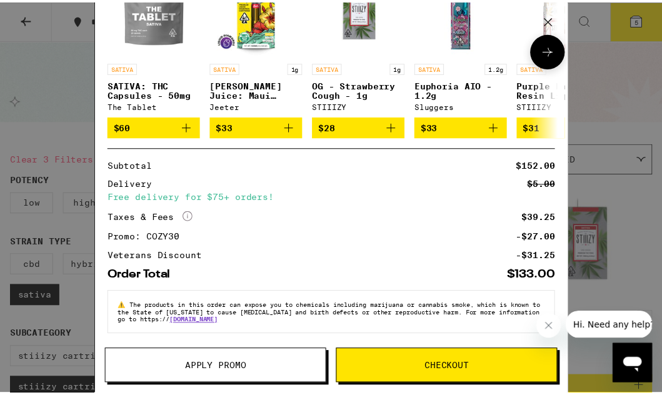
scroll to position [206, 0]
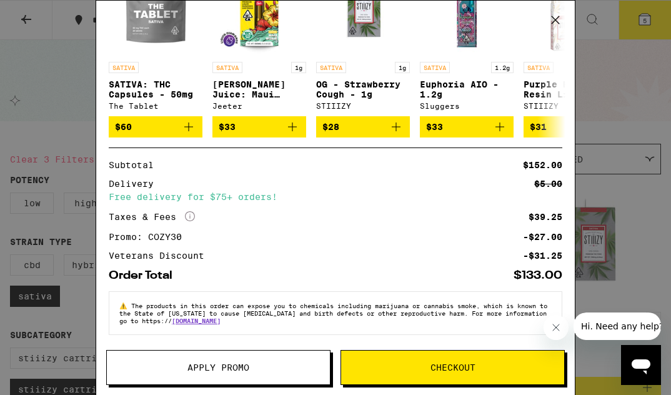
click at [450, 361] on button "Checkout" at bounding box center [453, 367] width 224 height 35
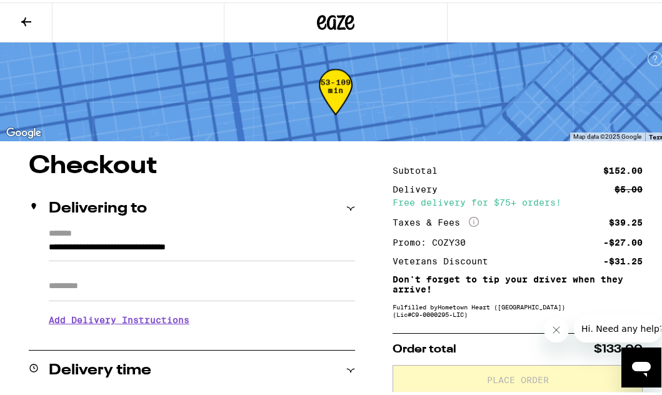
click at [142, 287] on input "Apt/Suite" at bounding box center [202, 284] width 306 height 30
type input "***"
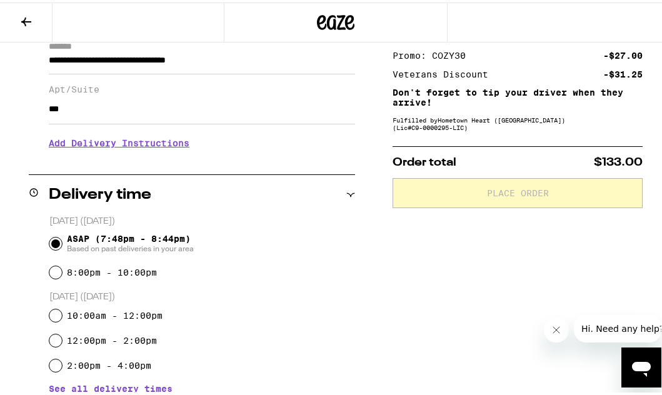
scroll to position [187, 0]
click at [56, 270] on input "8:00pm - 10:00pm" at bounding box center [55, 269] width 12 height 12
radio input "true"
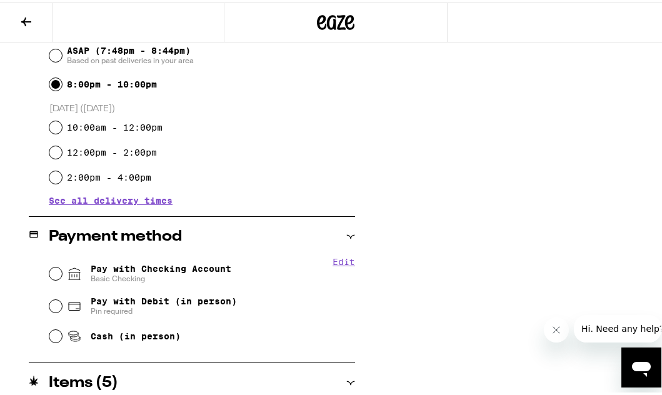
scroll to position [437, 0]
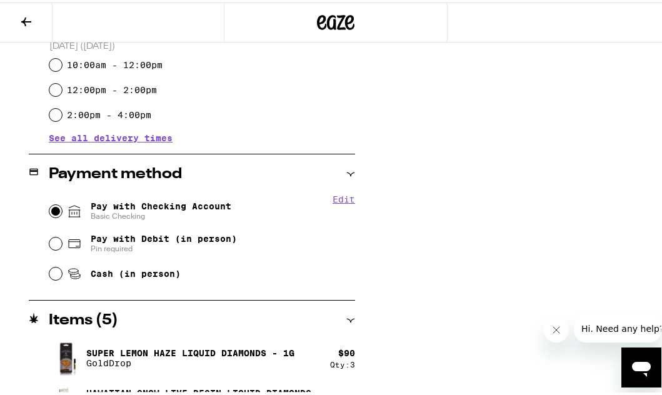
click at [53, 209] on input "Pay with Checking Account Basic Checking" at bounding box center [55, 208] width 12 height 12
radio input "true"
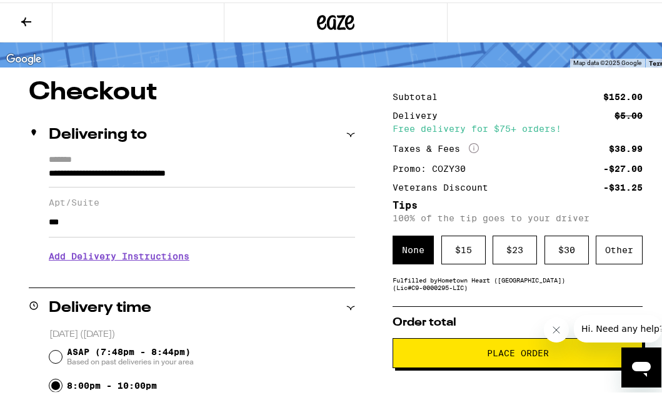
scroll to position [136, 0]
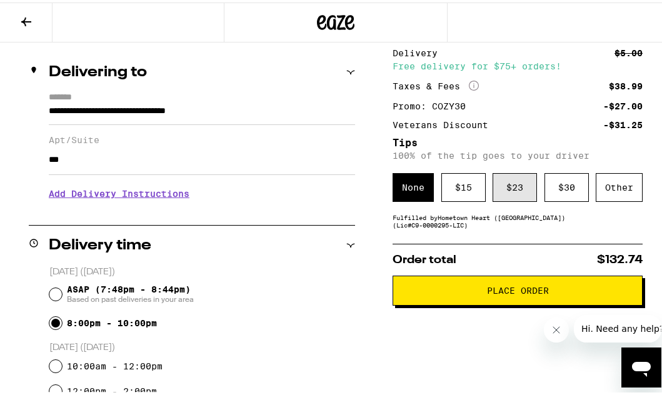
click at [508, 183] on div "$ 23" at bounding box center [514, 185] width 44 height 29
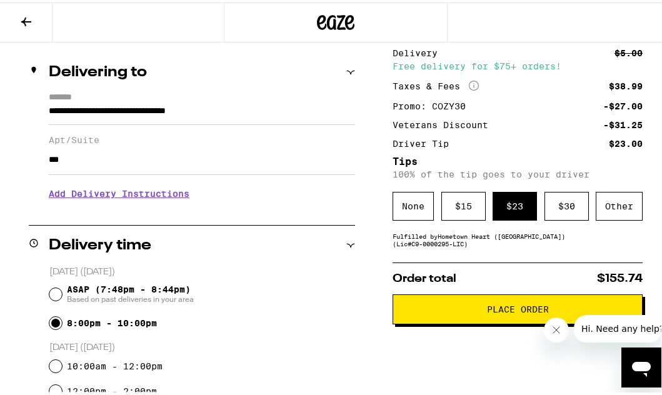
click at [494, 309] on span "Place Order" at bounding box center [518, 306] width 62 height 9
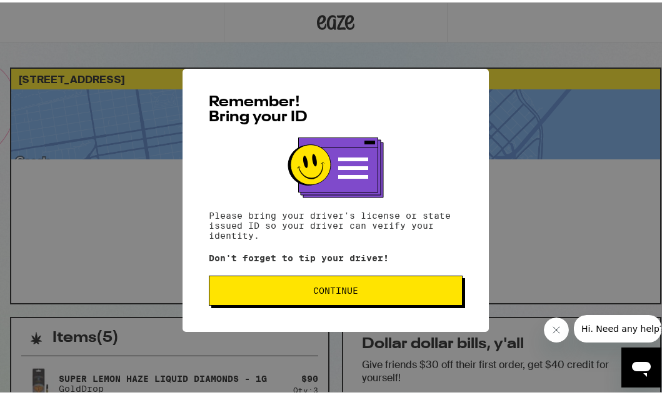
click at [334, 284] on span "Continue" at bounding box center [335, 288] width 45 height 9
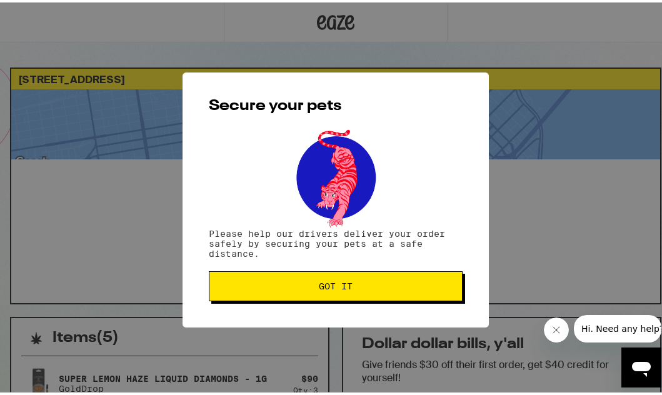
click at [339, 288] on span "Got it" at bounding box center [336, 283] width 34 height 9
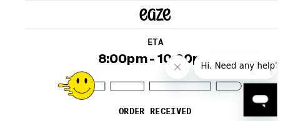
scroll to position [100, 0]
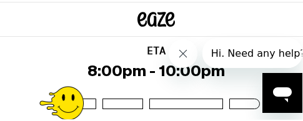
click at [9, 60] on div "ETA 8:00pm - 10:00pm Order received" at bounding box center [156, 98] width 312 height 144
